Goal: Information Seeking & Learning: Learn about a topic

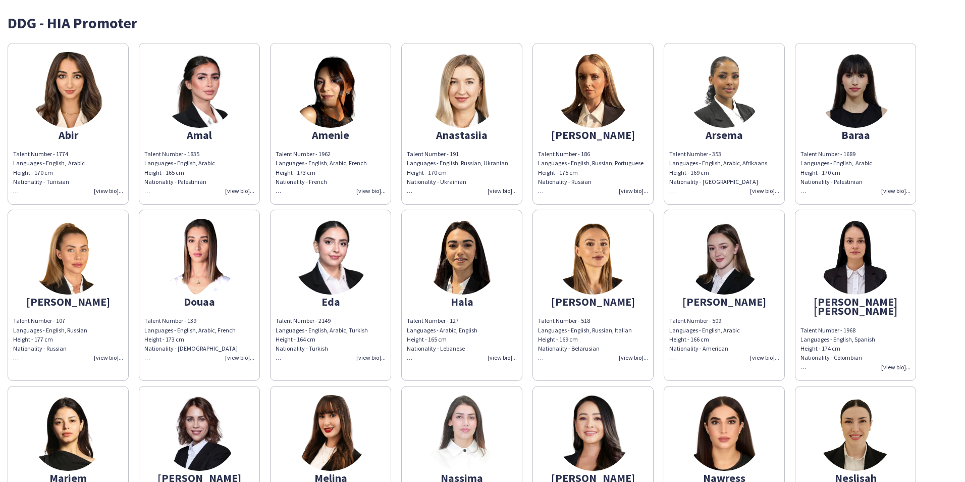
click at [77, 87] on img at bounding box center [68, 90] width 76 height 76
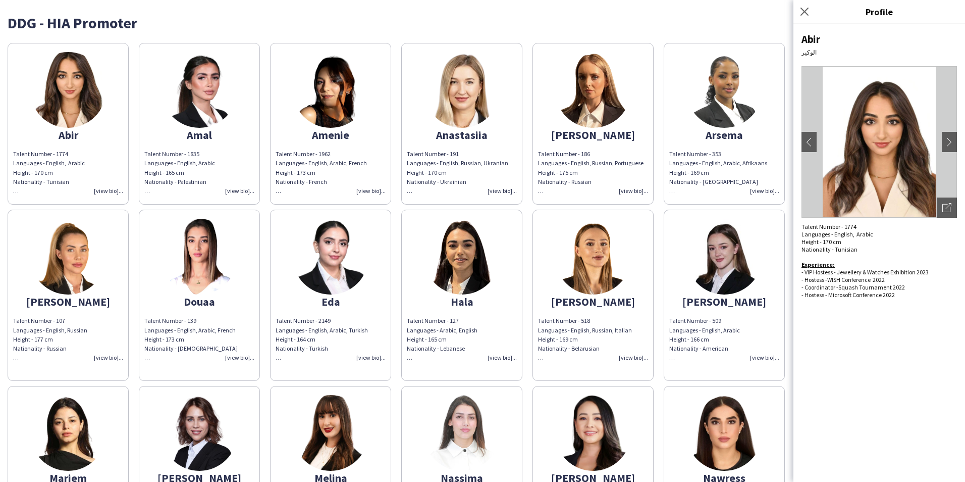
click at [213, 102] on img at bounding box center [200, 90] width 76 height 76
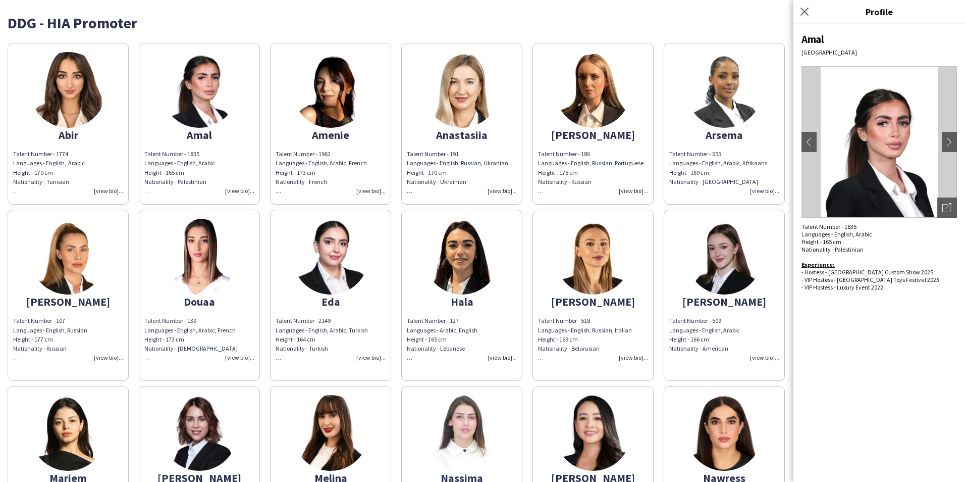
click at [364, 100] on img at bounding box center [331, 90] width 76 height 76
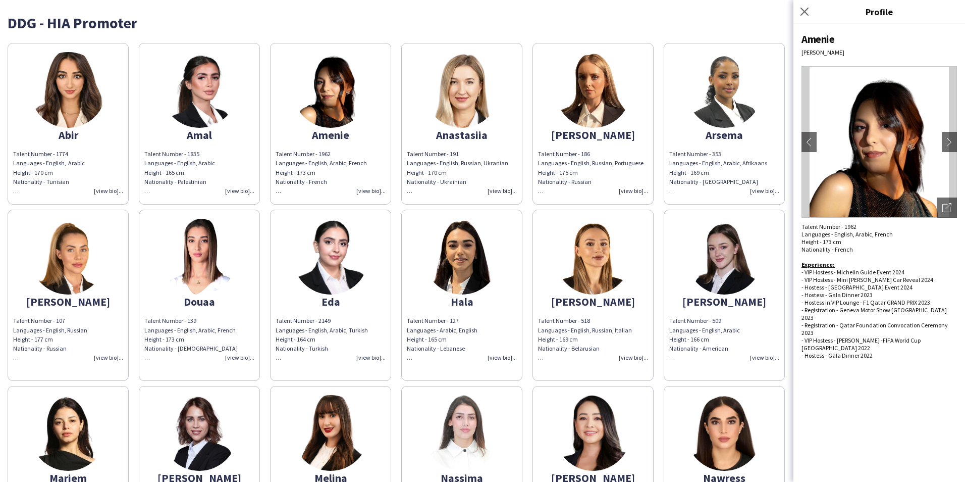
click at [577, 121] on img at bounding box center [593, 90] width 76 height 76
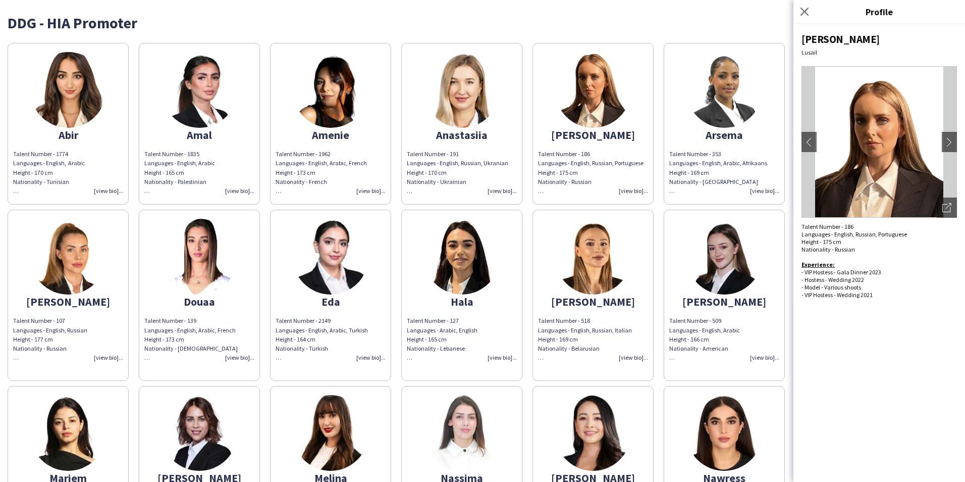
click at [698, 110] on img at bounding box center [725, 90] width 76 height 76
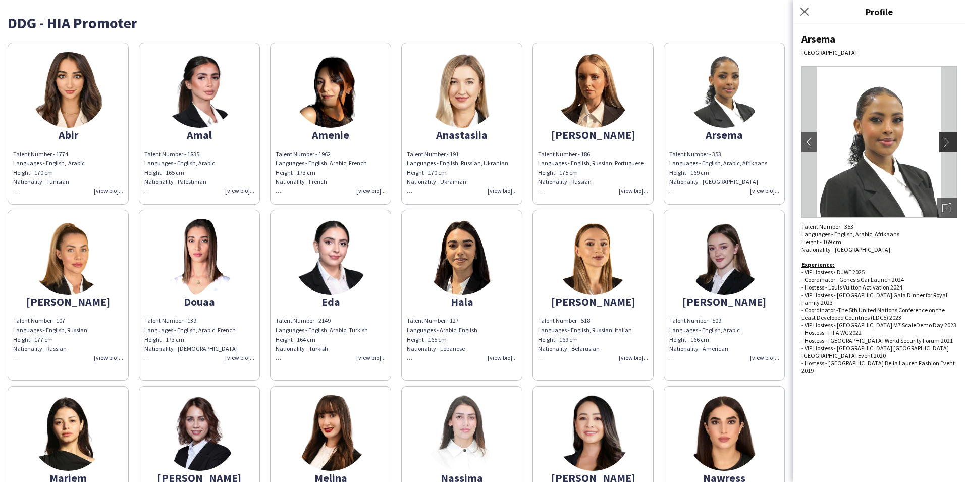
click at [949, 139] on app-icon "chevron-right" at bounding box center [950, 141] width 14 height 9
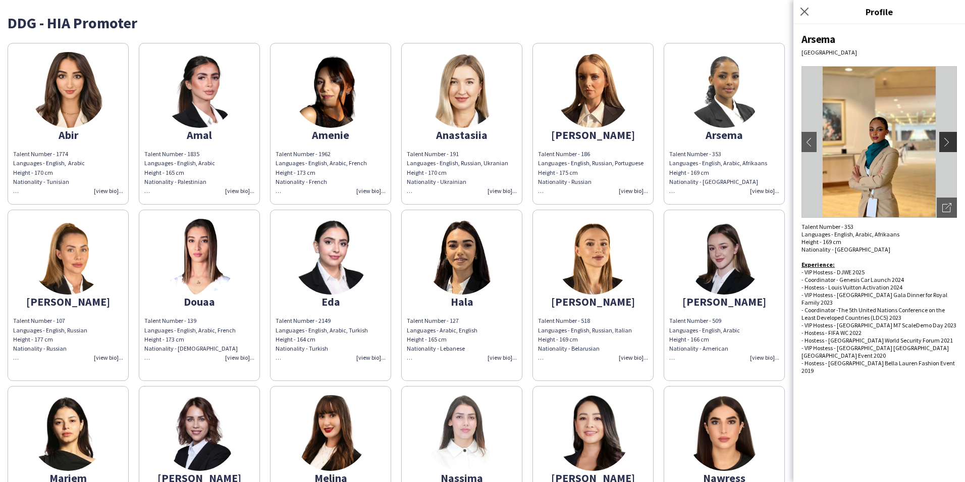
click at [950, 139] on app-icon "chevron-right" at bounding box center [950, 141] width 14 height 9
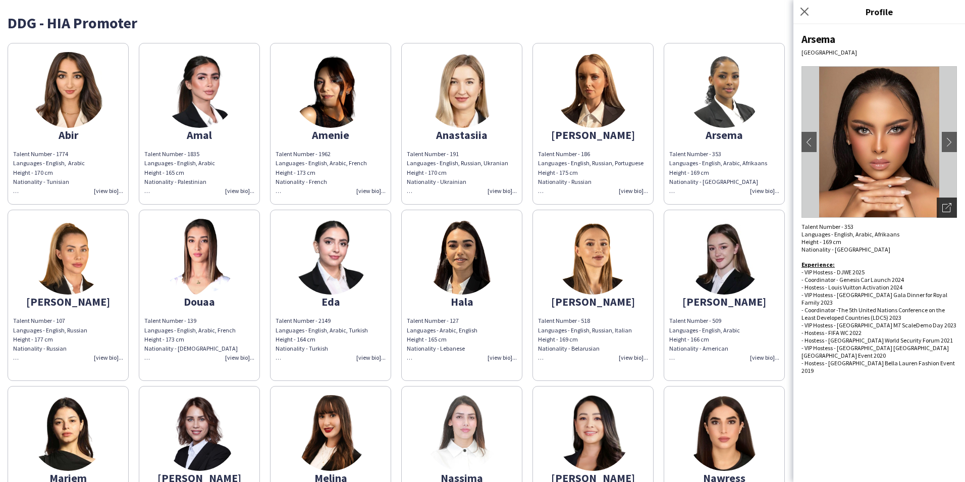
click at [944, 204] on icon "Open photos pop-in" at bounding box center [947, 207] width 9 height 9
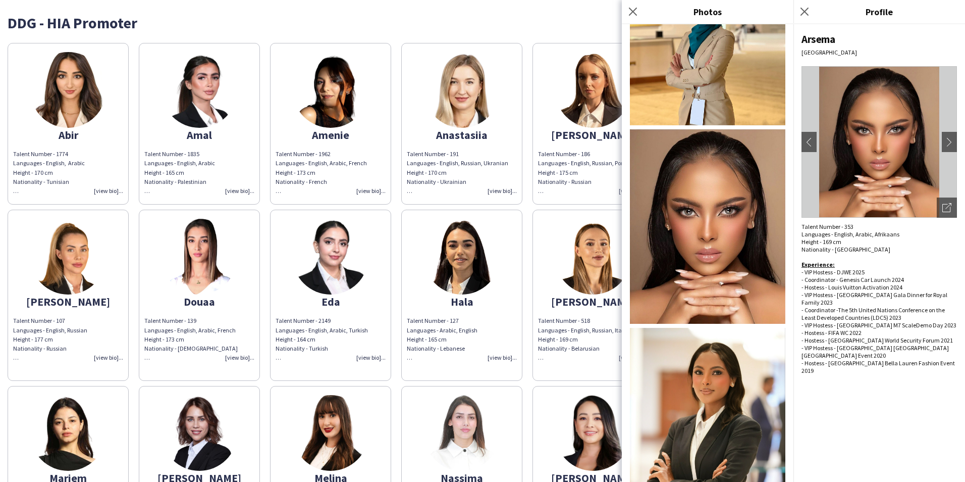
scroll to position [552, 0]
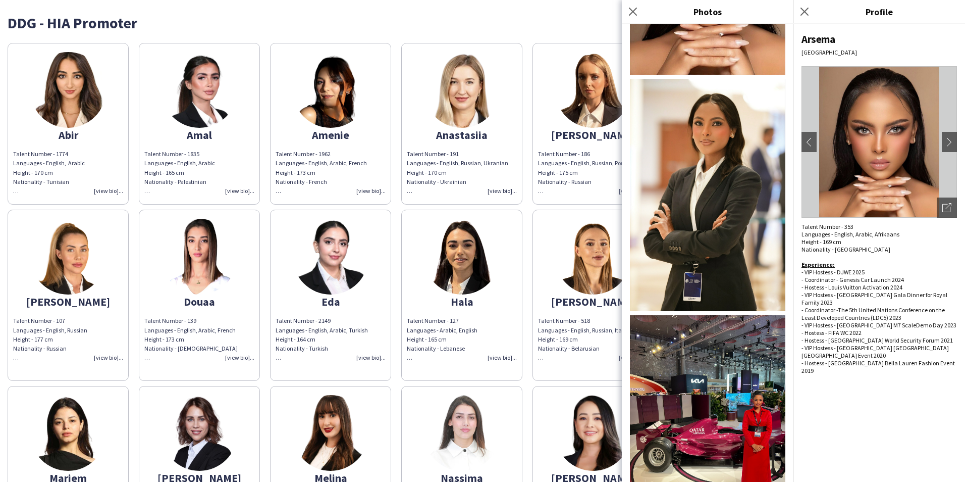
click at [70, 254] on img at bounding box center [68, 257] width 76 height 76
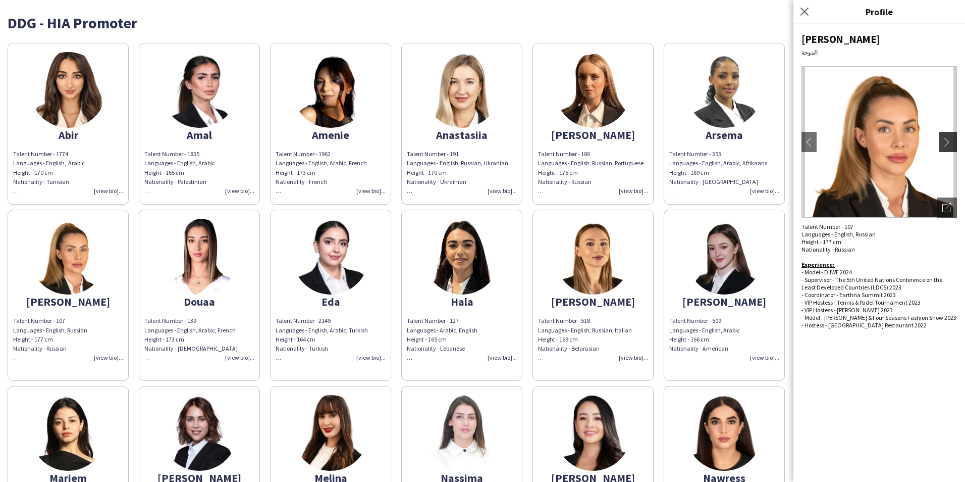
click at [948, 136] on button "chevron-right" at bounding box center [950, 142] width 20 height 20
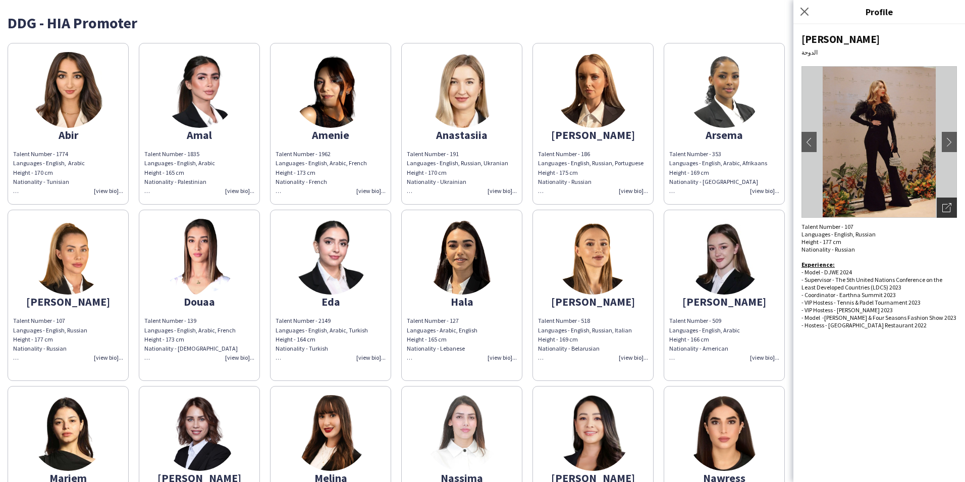
click at [948, 201] on div "Open photos pop-in" at bounding box center [947, 207] width 20 height 20
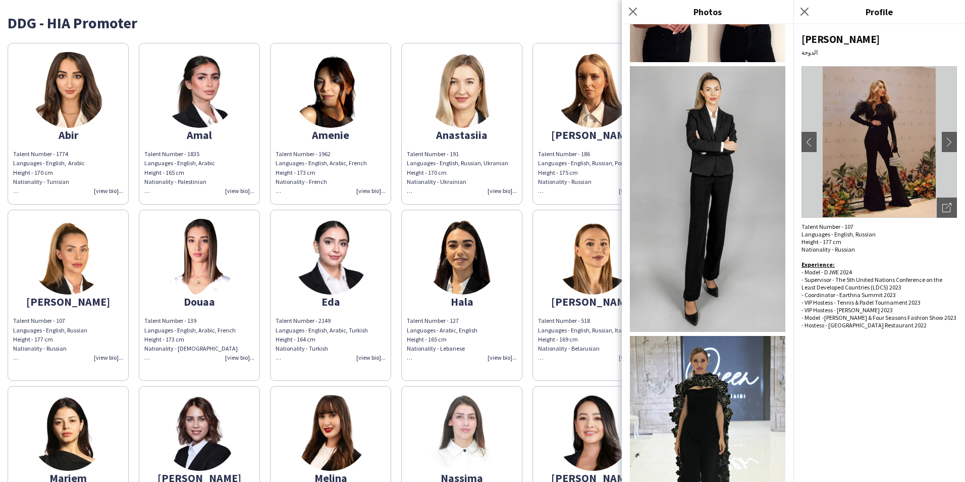
scroll to position [622, 0]
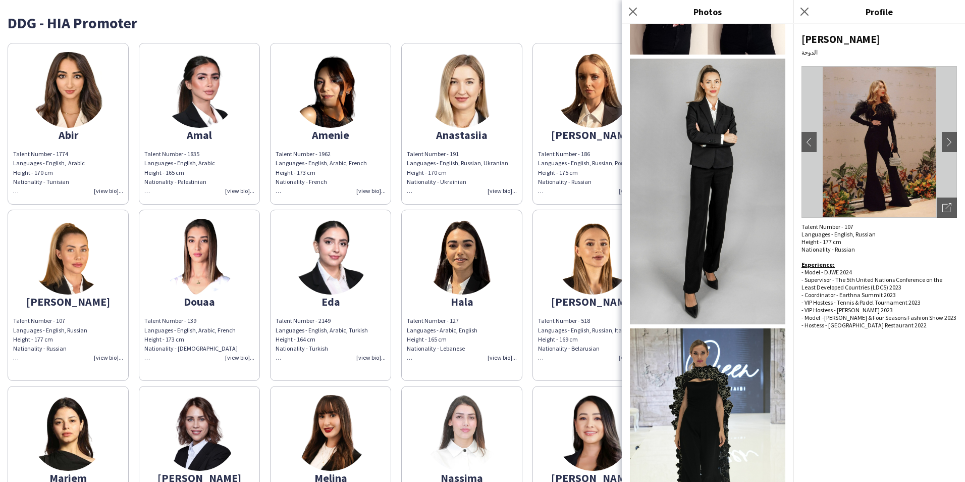
click at [451, 427] on img at bounding box center [462, 433] width 76 height 76
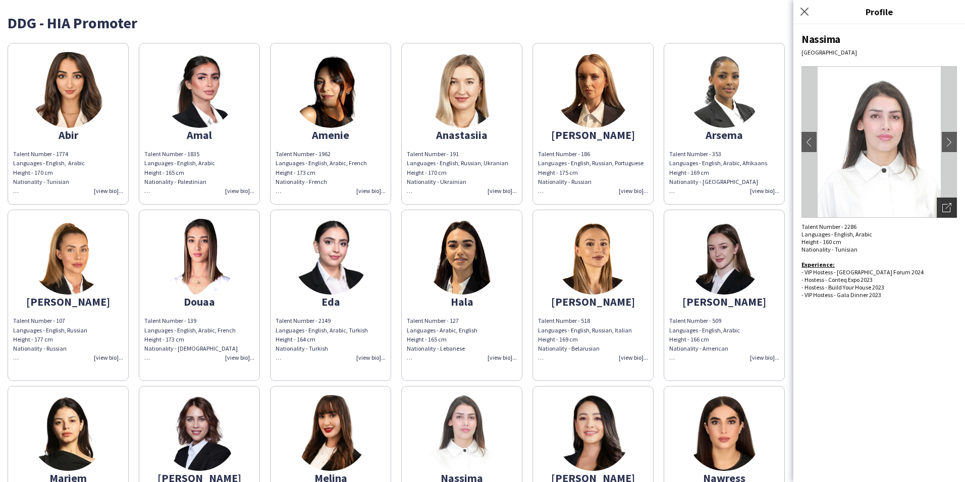
click at [948, 203] on icon "Open photos pop-in" at bounding box center [947, 207] width 9 height 9
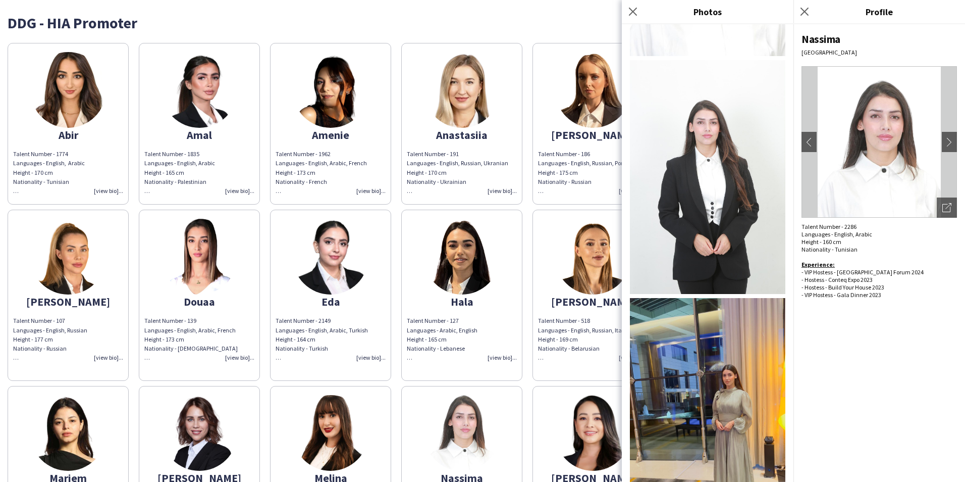
scroll to position [221, 0]
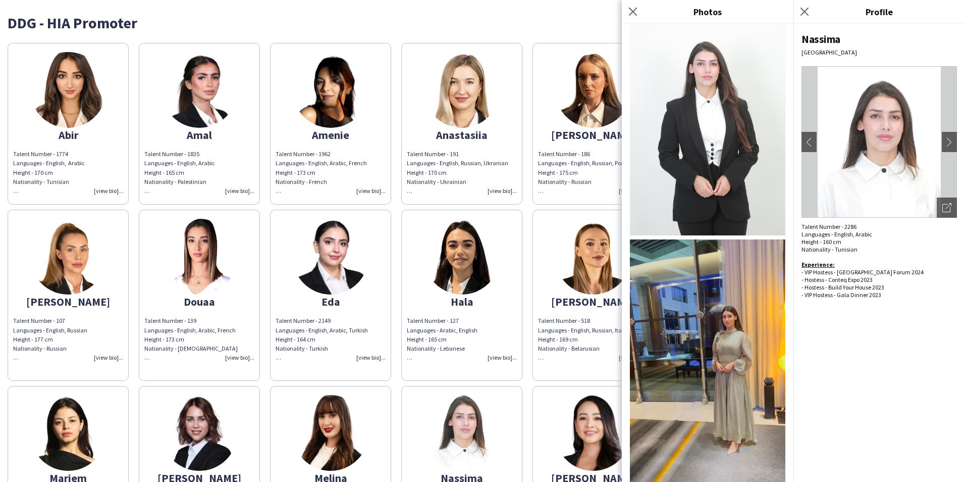
click at [582, 411] on img at bounding box center [593, 433] width 76 height 76
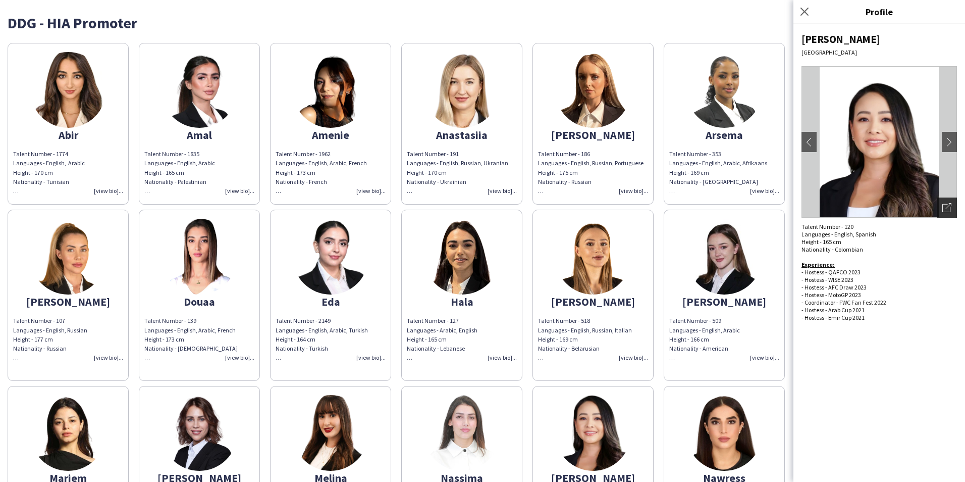
click at [948, 203] on icon "Open photos pop-in" at bounding box center [947, 207] width 9 height 9
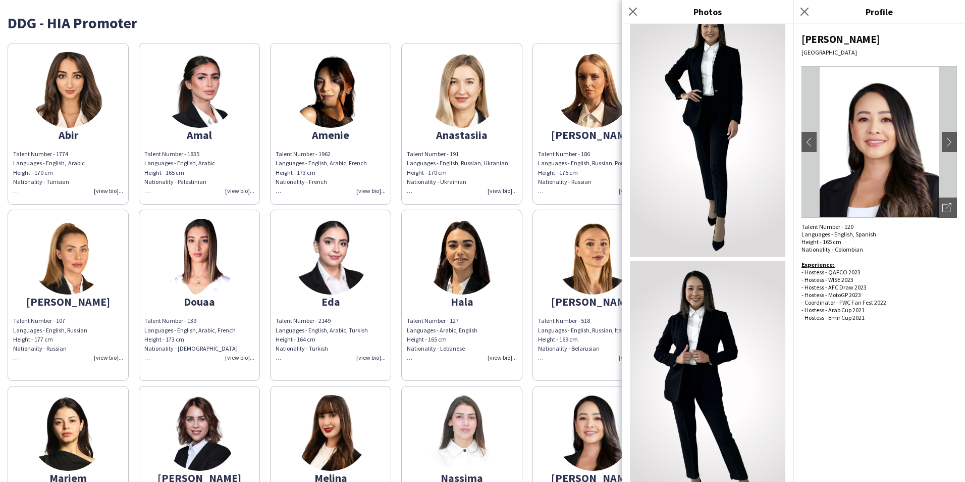
scroll to position [0, 0]
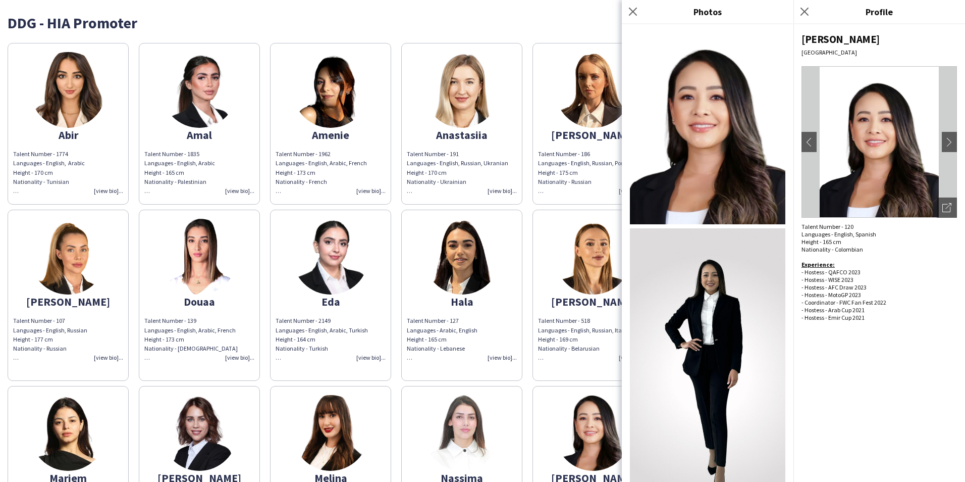
click at [908, 291] on div "- Hostess - AFC Draw 2023 - Hostess - MotoGP 2023" at bounding box center [880, 290] width 156 height 15
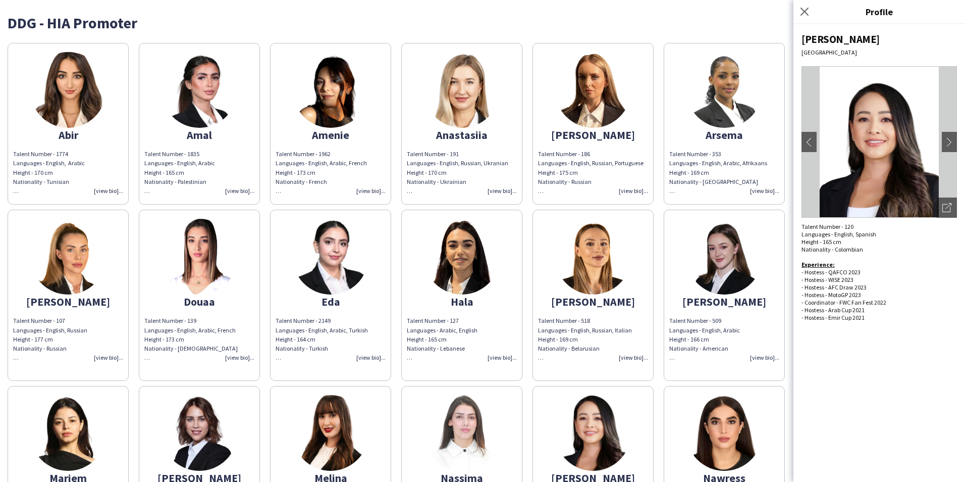
click at [112, 16] on div "DDG - HIA Promoter" at bounding box center [483, 22] width 950 height 15
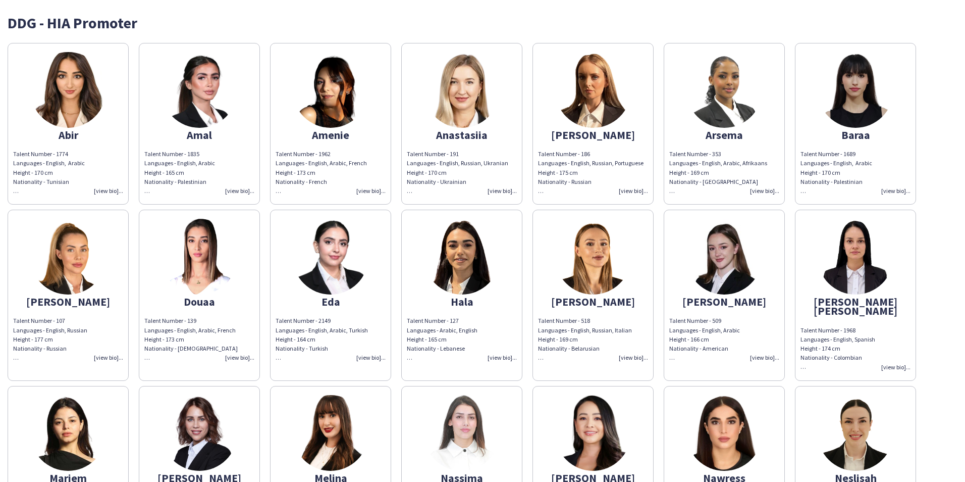
click at [57, 83] on img at bounding box center [68, 90] width 76 height 76
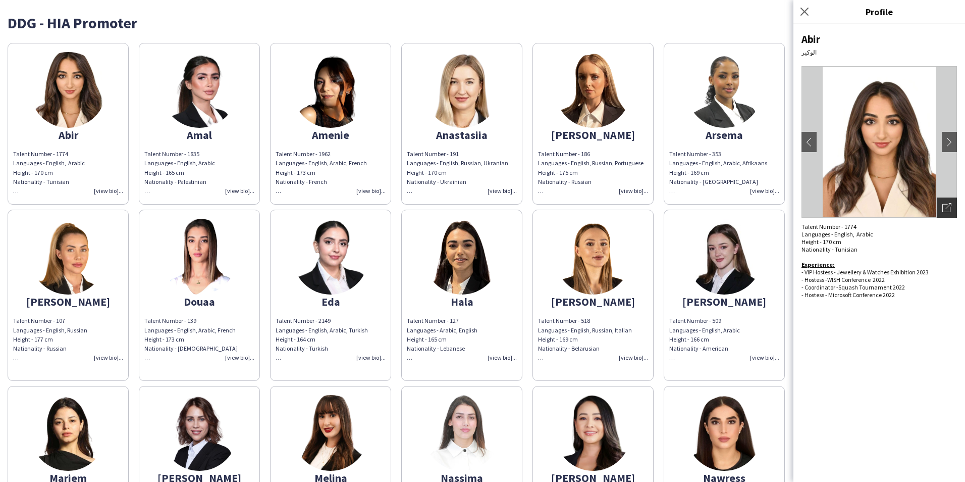
click at [955, 210] on div "Open photos pop-in" at bounding box center [947, 207] width 20 height 20
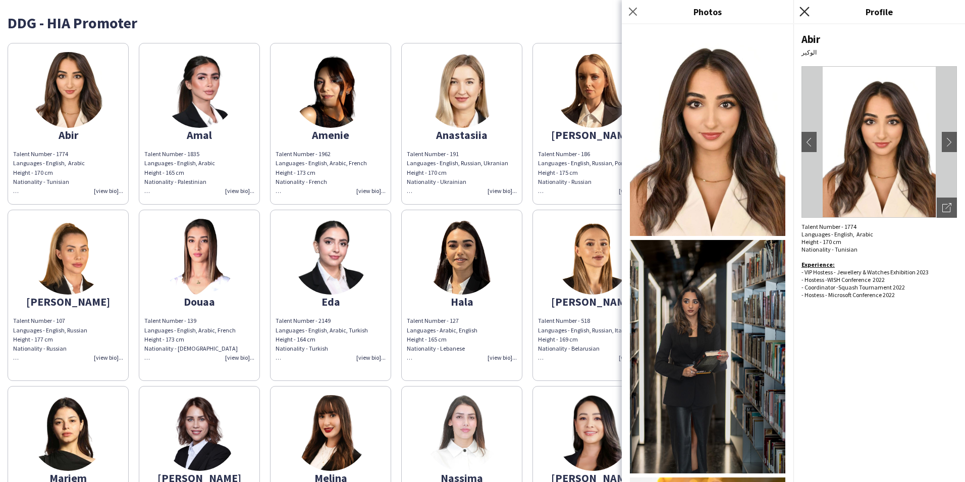
click at [806, 9] on icon "Close pop-in" at bounding box center [805, 12] width 10 height 10
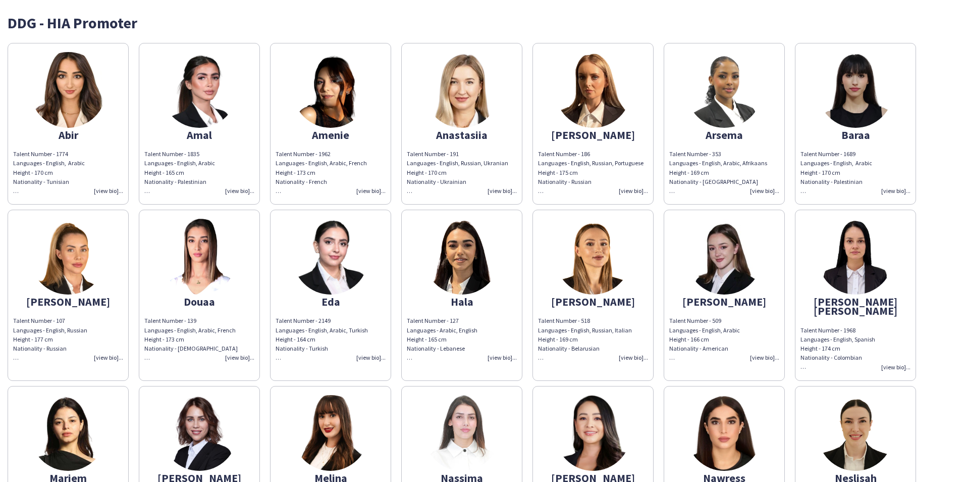
click at [58, 94] on img at bounding box center [68, 90] width 76 height 76
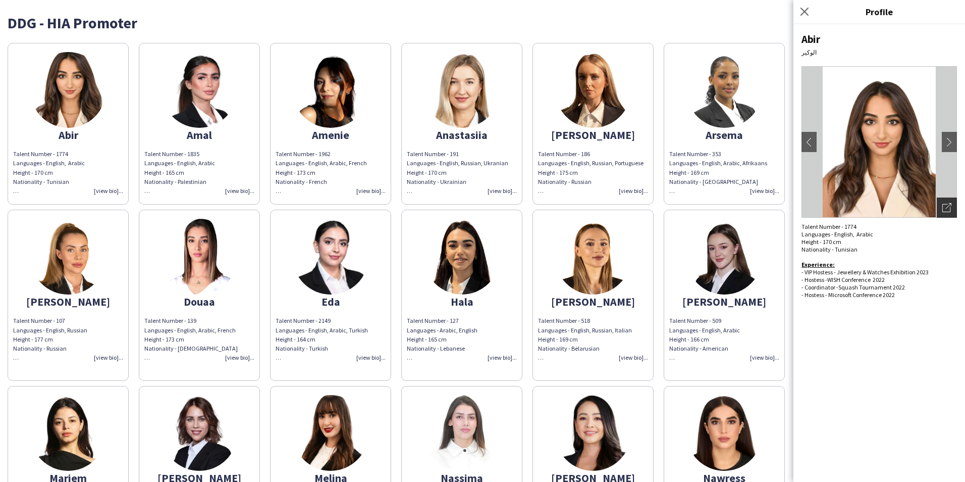
click at [950, 210] on icon "Open photos pop-in" at bounding box center [947, 207] width 9 height 9
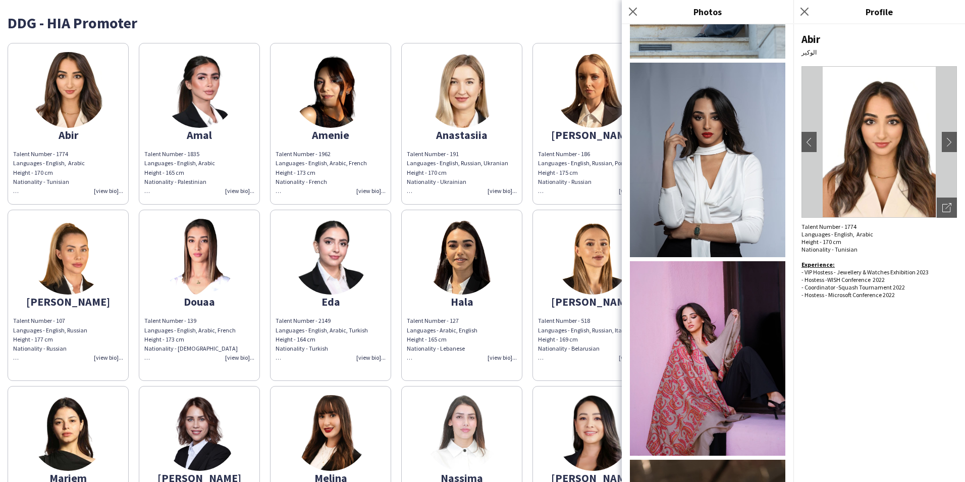
scroll to position [1293, 0]
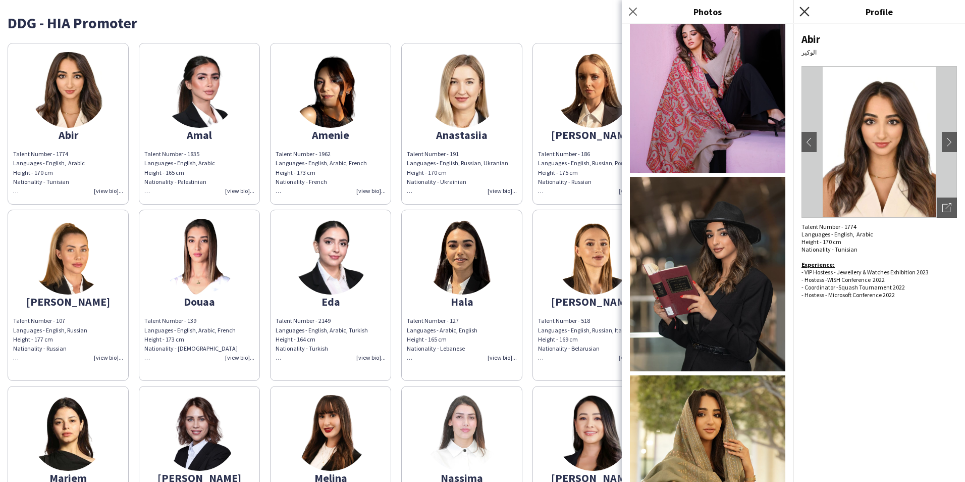
click at [804, 12] on icon at bounding box center [805, 12] width 10 height 10
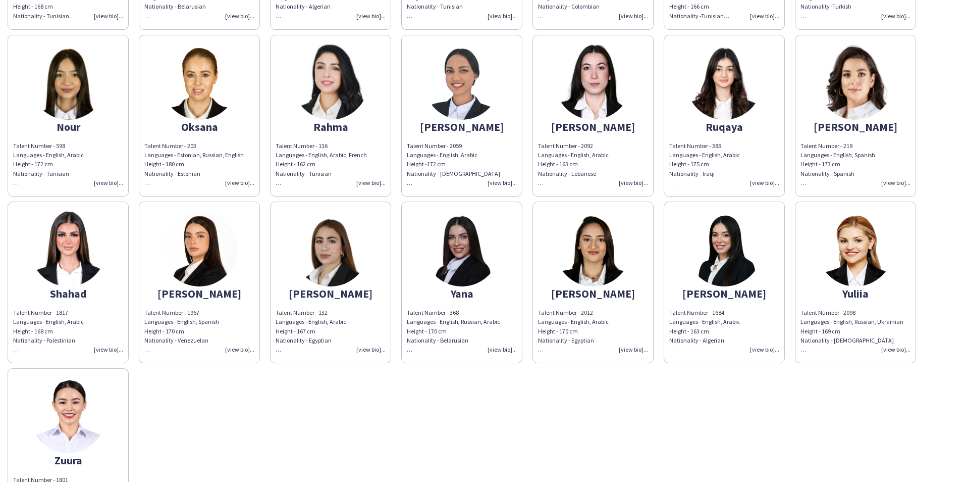
scroll to position [602, 0]
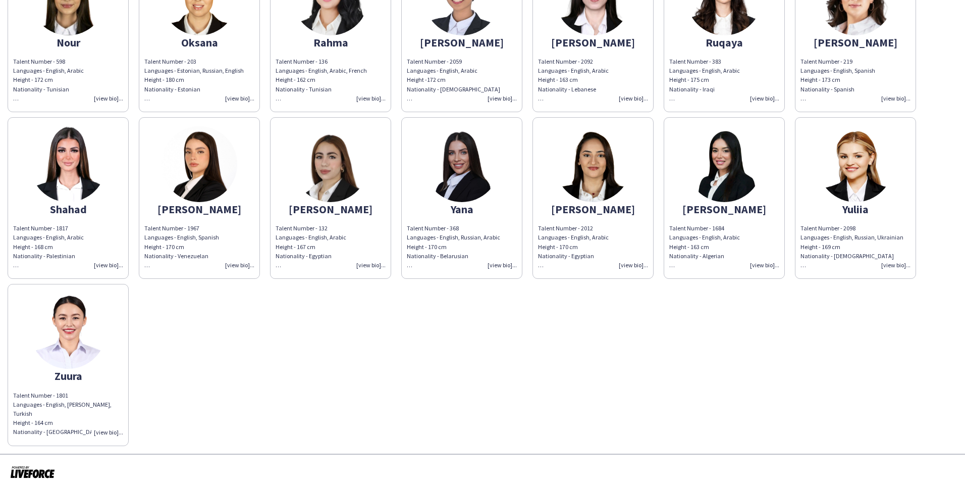
click at [83, 312] on img at bounding box center [68, 331] width 76 height 76
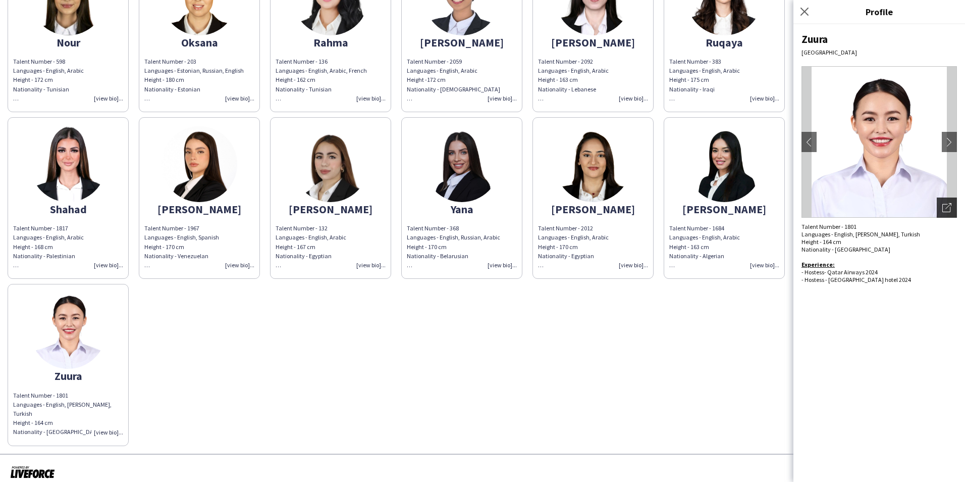
click at [942, 212] on div "Open photos pop-in" at bounding box center [947, 207] width 20 height 20
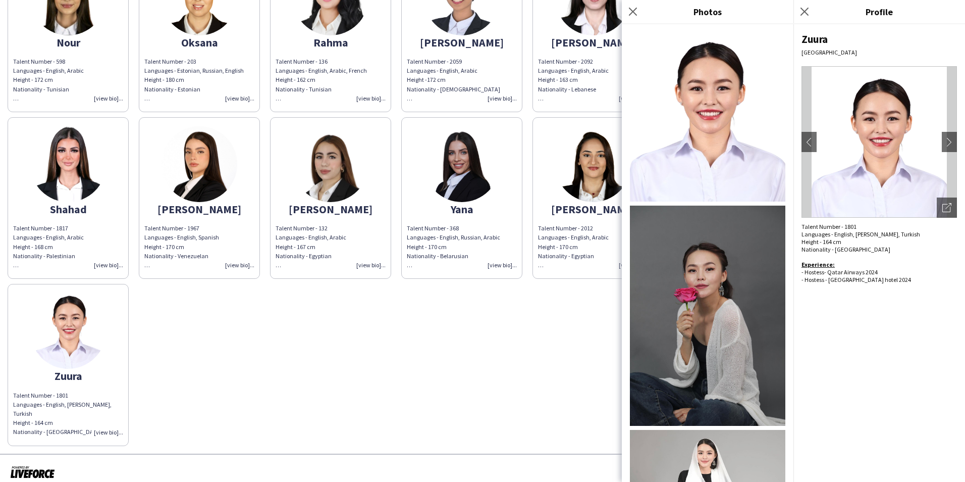
drag, startPoint x: 60, startPoint y: 462, endPoint x: 10, endPoint y: 462, distance: 50.0
click at [10, 462] on div at bounding box center [482, 471] width 965 height 37
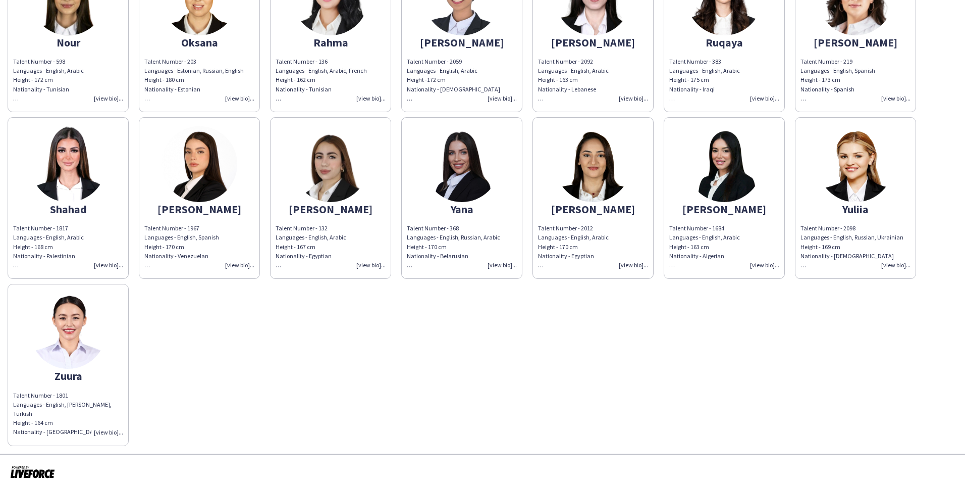
click at [341, 172] on img at bounding box center [331, 164] width 76 height 76
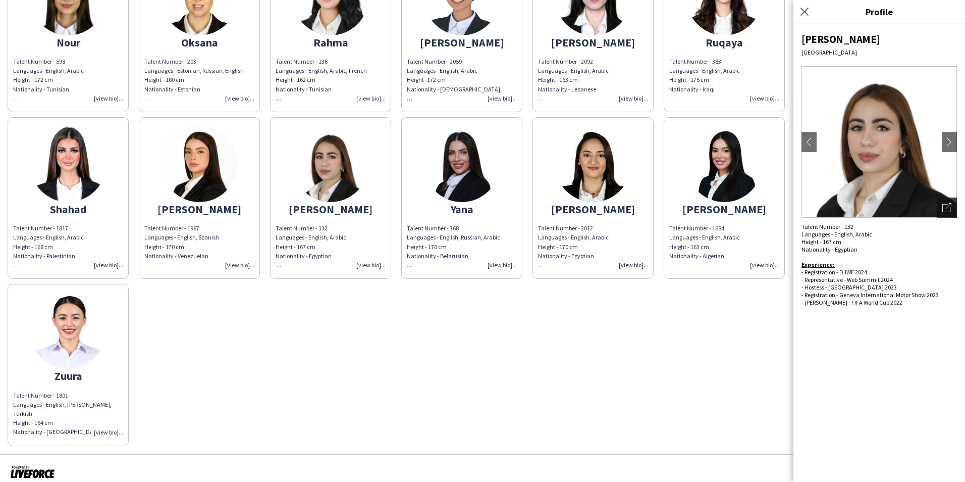
click at [945, 201] on div "Open photos pop-in" at bounding box center [947, 207] width 20 height 20
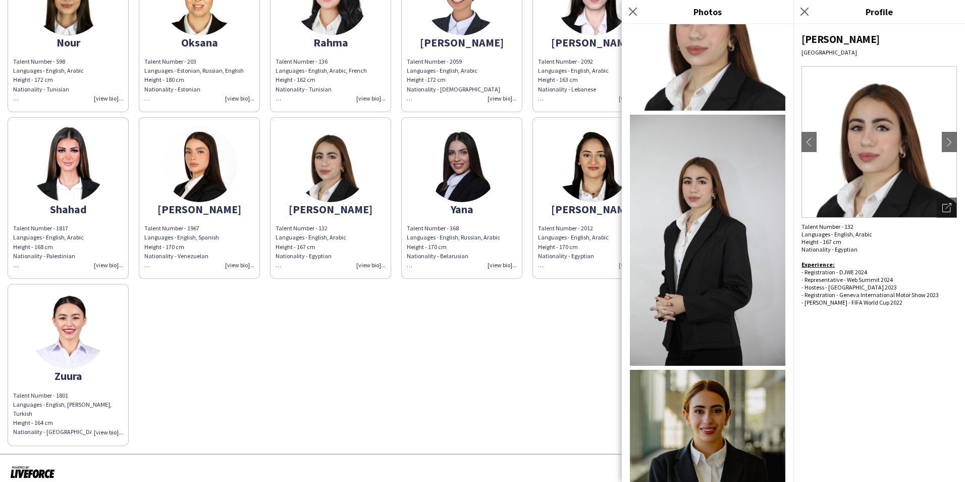
scroll to position [170, 0]
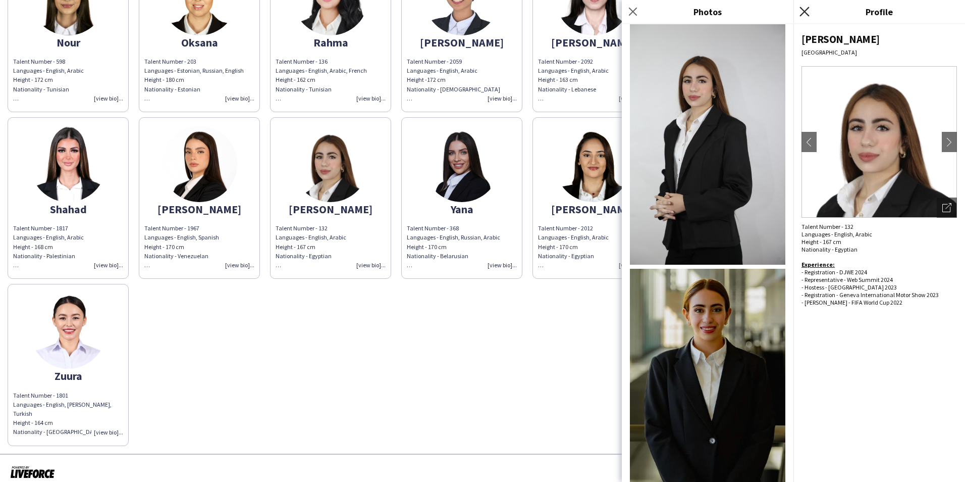
click at [805, 7] on icon "Close pop-in" at bounding box center [805, 12] width 10 height 10
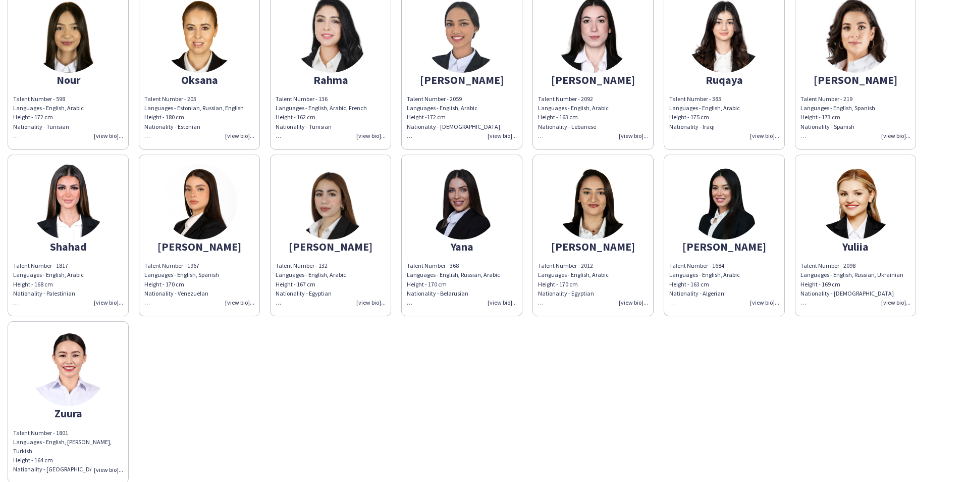
scroll to position [602, 0]
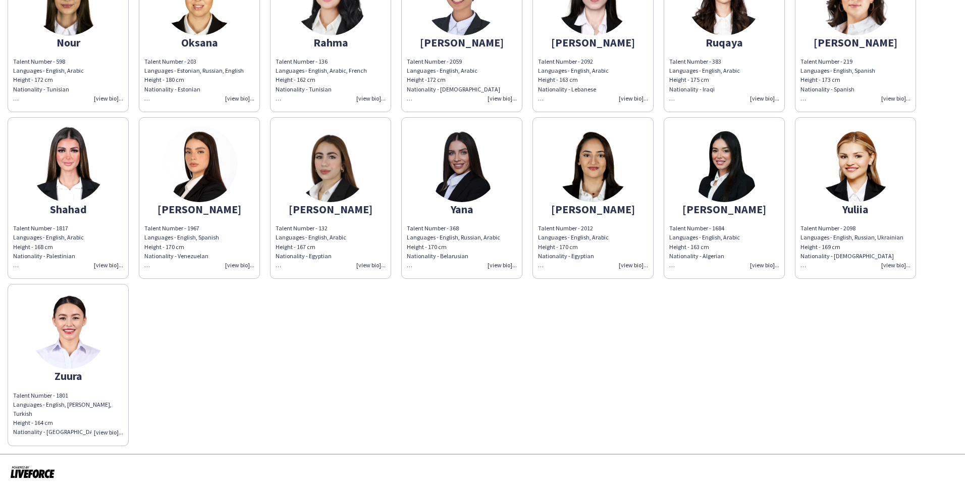
click at [35, 335] on img at bounding box center [68, 331] width 76 height 76
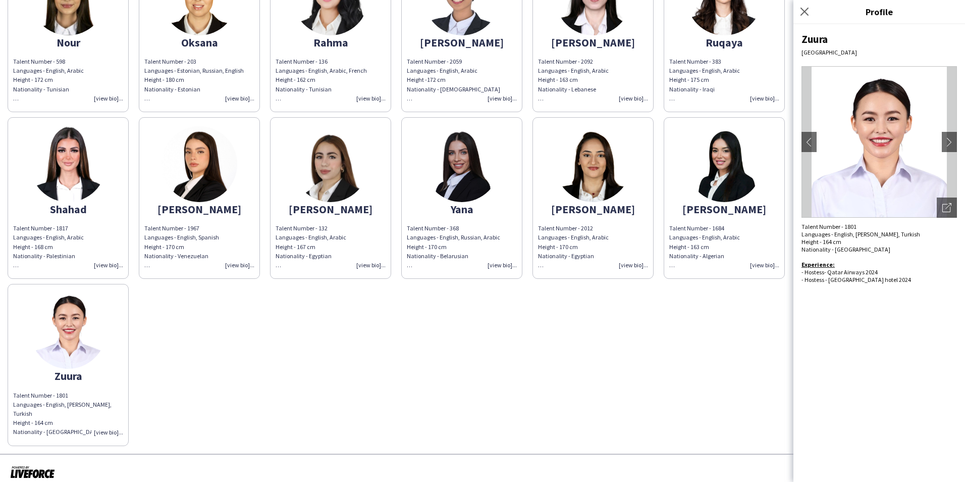
click at [860, 277] on div "- Hostess - [GEOGRAPHIC_DATA] hotel 2024" at bounding box center [880, 280] width 156 height 8
click at [904, 273] on div "- Hostess- Qatar Airways 2024" at bounding box center [880, 272] width 156 height 8
click at [947, 200] on div "Open photos pop-in" at bounding box center [947, 207] width 20 height 20
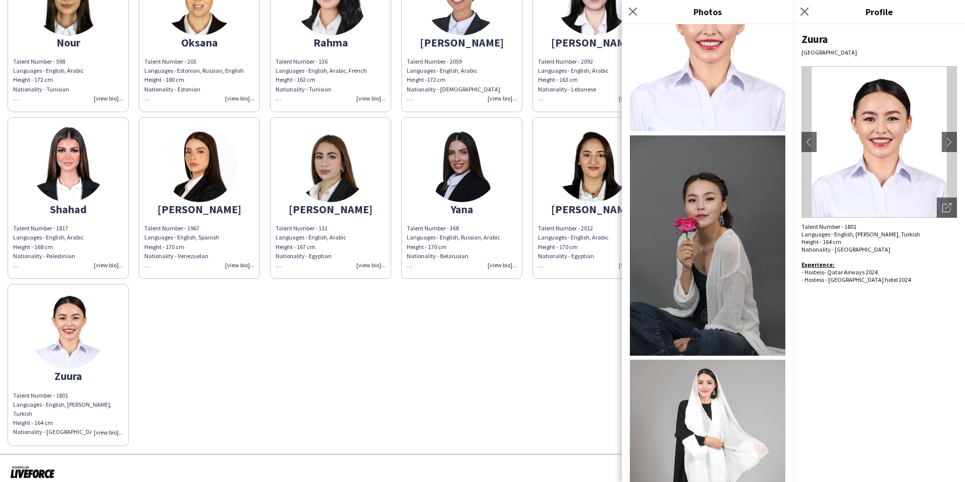
scroll to position [114, 0]
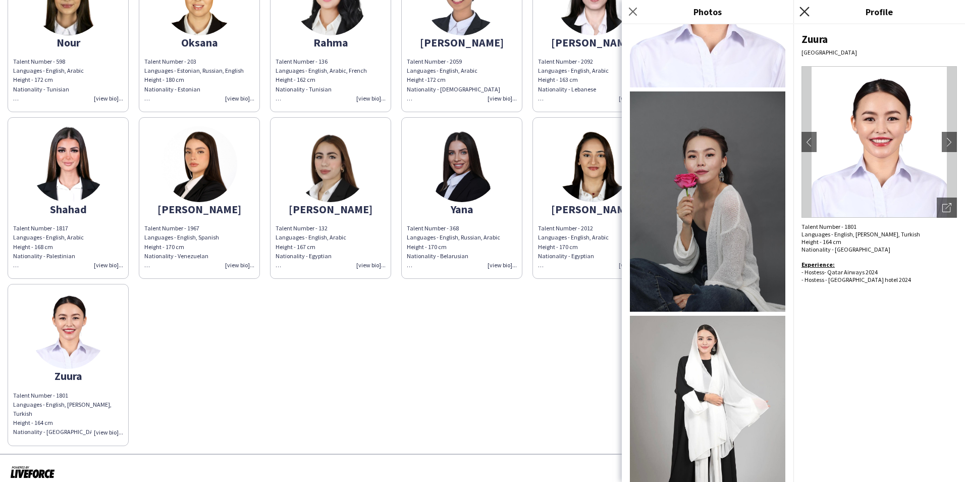
click at [806, 9] on icon "Close pop-in" at bounding box center [805, 12] width 10 height 10
